Goal: Transaction & Acquisition: Book appointment/travel/reservation

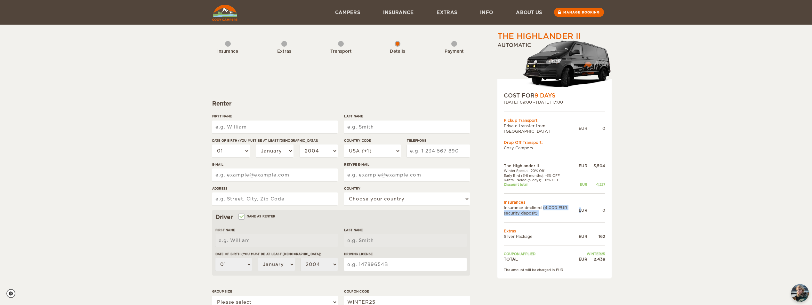
drag, startPoint x: 534, startPoint y: 201, endPoint x: 580, endPoint y: 208, distance: 46.3
click at [580, 208] on tr "Insurance declined (4.000 EUR security deposit) EUR 0" at bounding box center [554, 210] width 101 height 11
drag, startPoint x: 580, startPoint y: 208, endPoint x: 542, endPoint y: 230, distance: 43.3
click at [542, 234] on td "Silver Package" at bounding box center [541, 236] width 75 height 5
drag, startPoint x: 505, startPoint y: 227, endPoint x: 603, endPoint y: 229, distance: 98.0
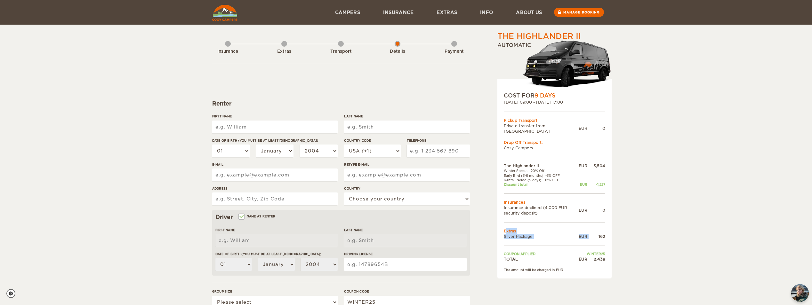
click at [603, 229] on tbody "The Highlander II EUR 3,504 Winter Special -20% Off Early Bird (3-6 months): -3…" at bounding box center [554, 212] width 101 height 99
click at [603, 234] on div "162" at bounding box center [596, 236] width 18 height 5
drag, startPoint x: 603, startPoint y: 229, endPoint x: 670, endPoint y: 243, distance: 68.3
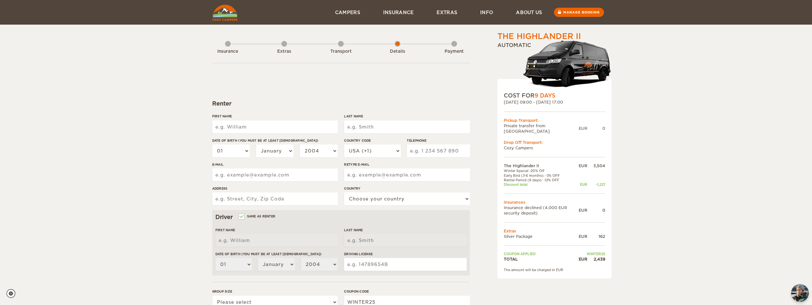
click at [670, 243] on div "The Highlander II Expand Collapse Total 2,439 EUR Automatic COST FOR 9 Days [DA…" at bounding box center [406, 208] width 812 height 416
click at [221, 14] on img at bounding box center [224, 13] width 25 height 16
